Goal: Navigation & Orientation: Go to known website

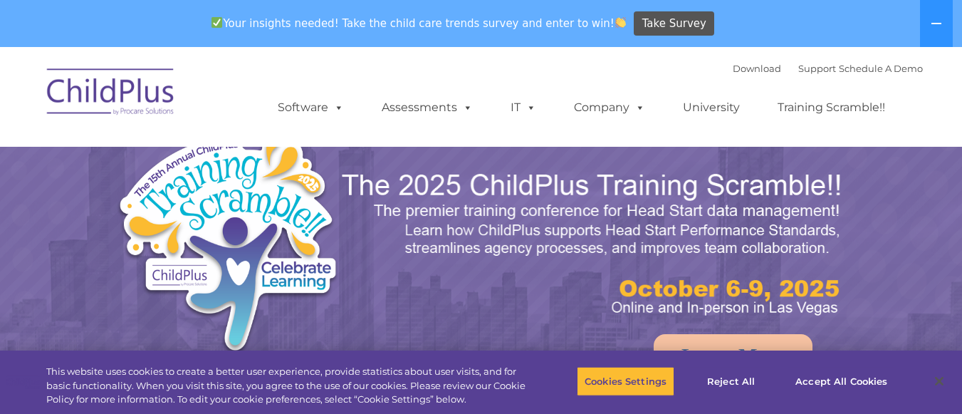
select select "MEDIUM"
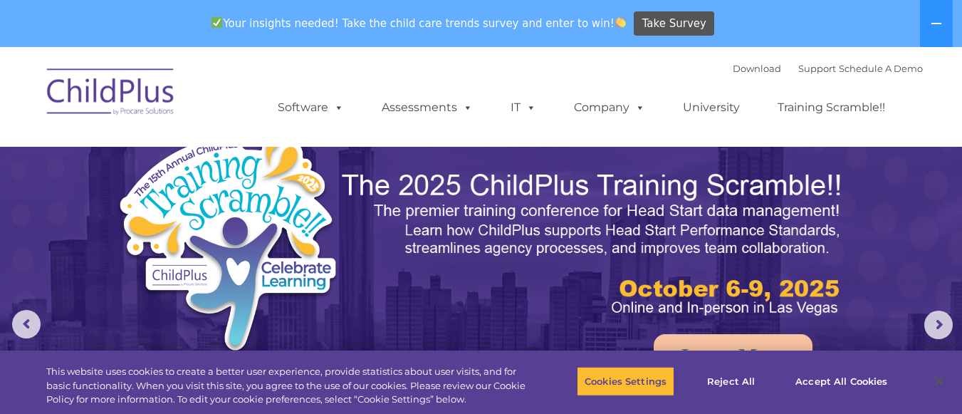
click at [104, 88] on img at bounding box center [111, 93] width 142 height 71
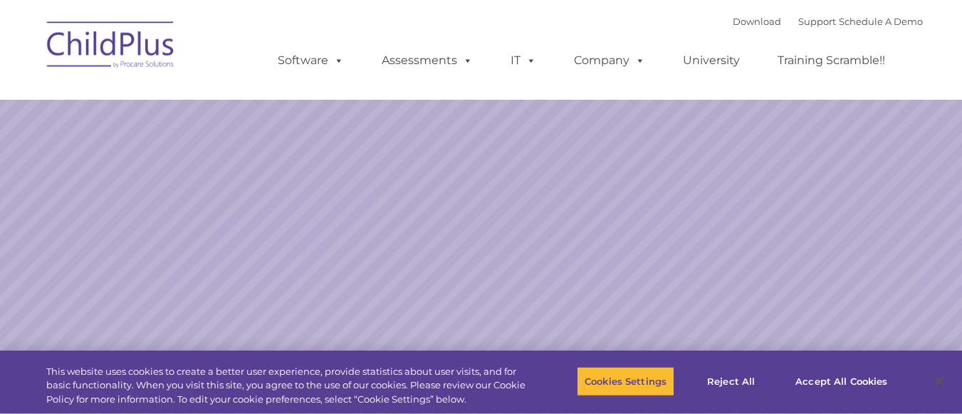
select select "MEDIUM"
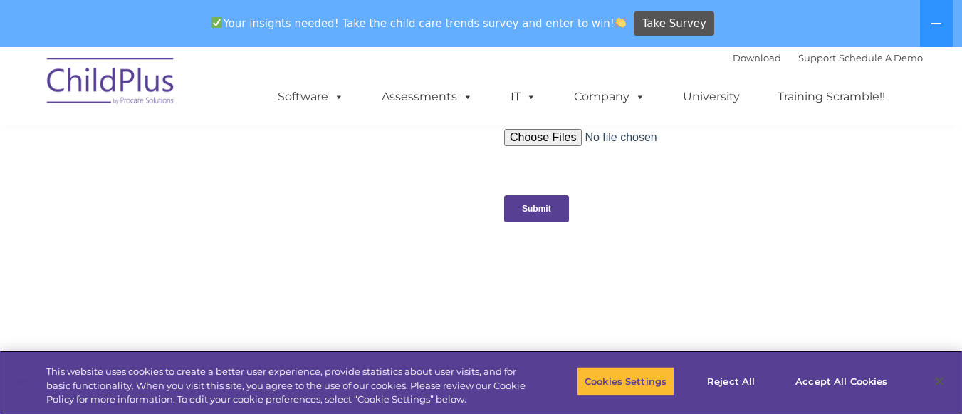
scroll to position [911, 0]
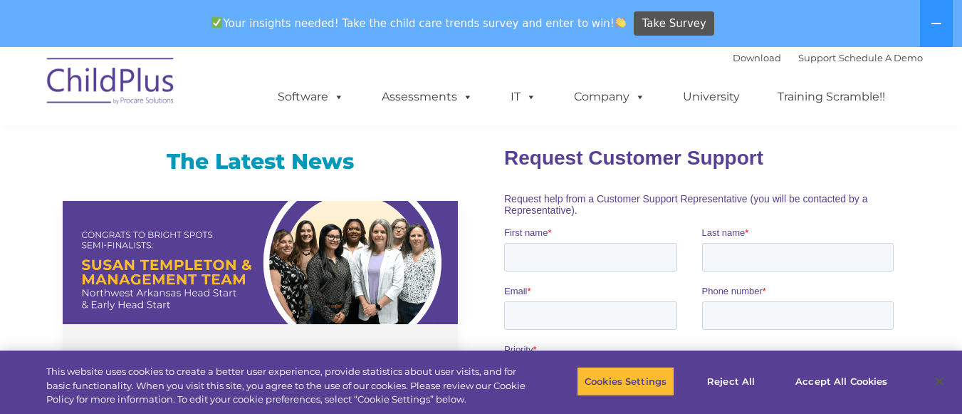
click at [132, 75] on img at bounding box center [111, 83] width 142 height 71
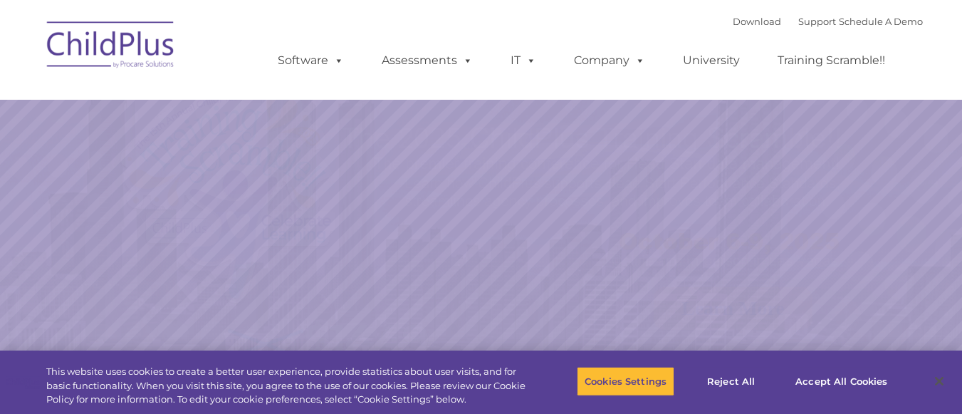
select select "MEDIUM"
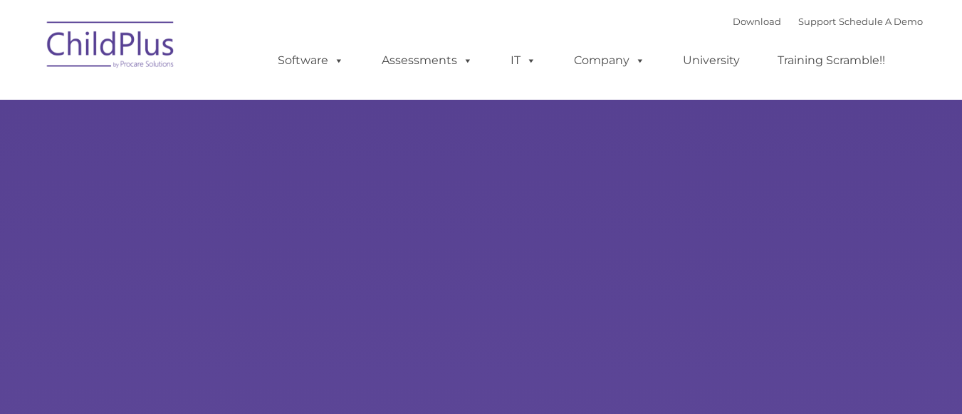
select select "MEDIUM"
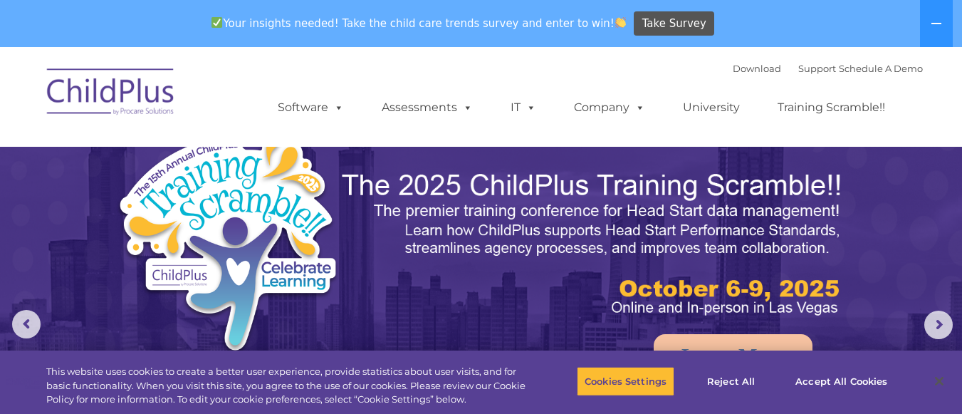
click at [159, 73] on img at bounding box center [111, 93] width 142 height 71
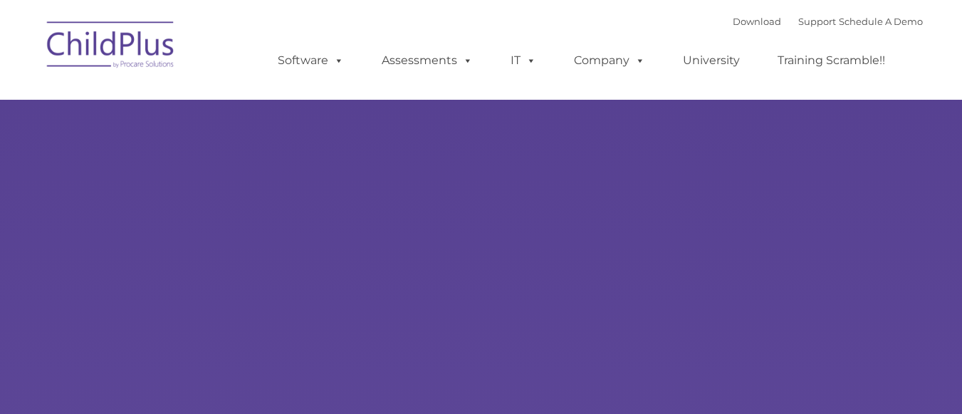
type input ""
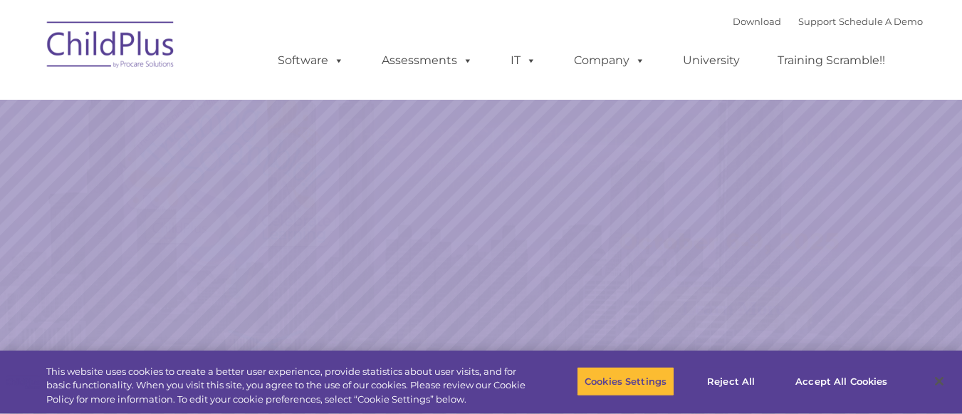
select select "MEDIUM"
